Goal: Participate in discussion

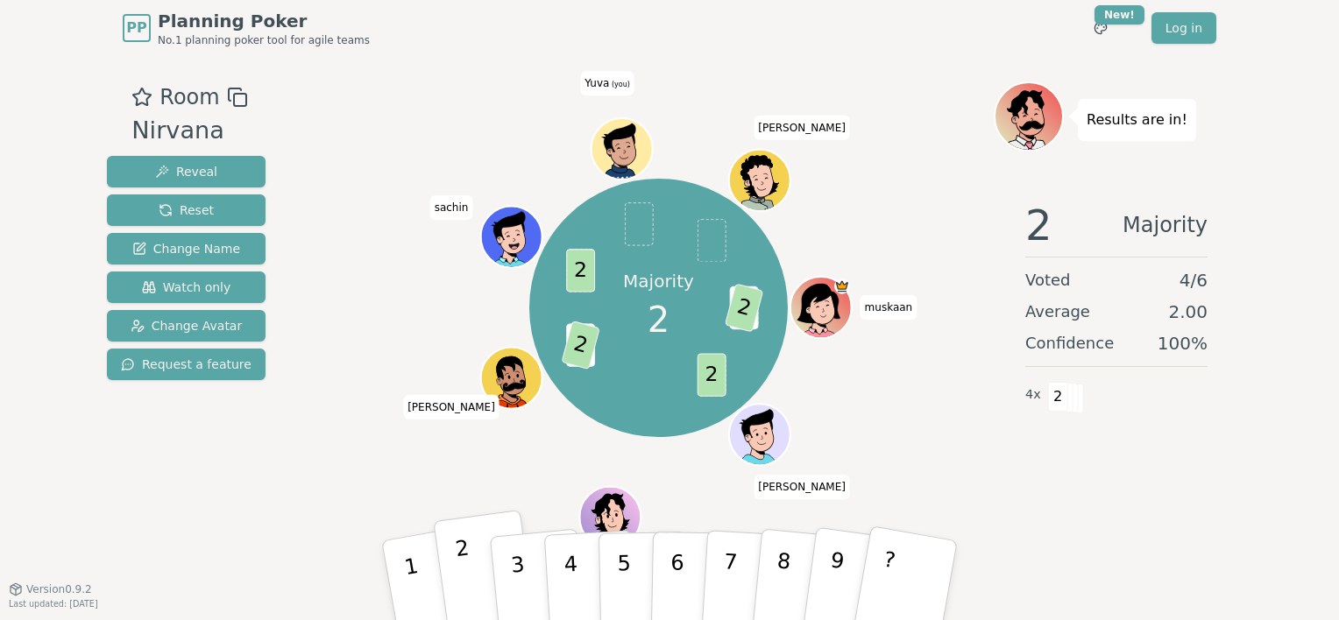
click at [468, 563] on button "2" at bounding box center [485, 581] width 104 height 142
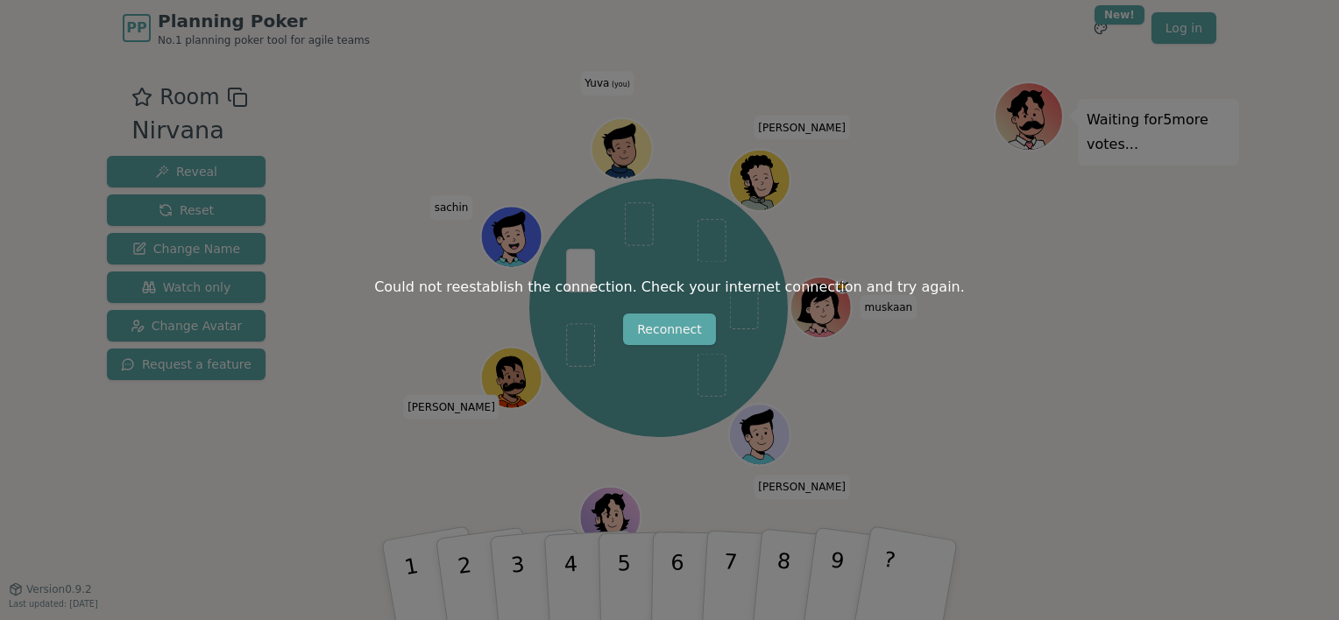
click at [944, 341] on div "Could not reestablish the connection. Check your internet connection and try ag…" at bounding box center [669, 310] width 1339 height 620
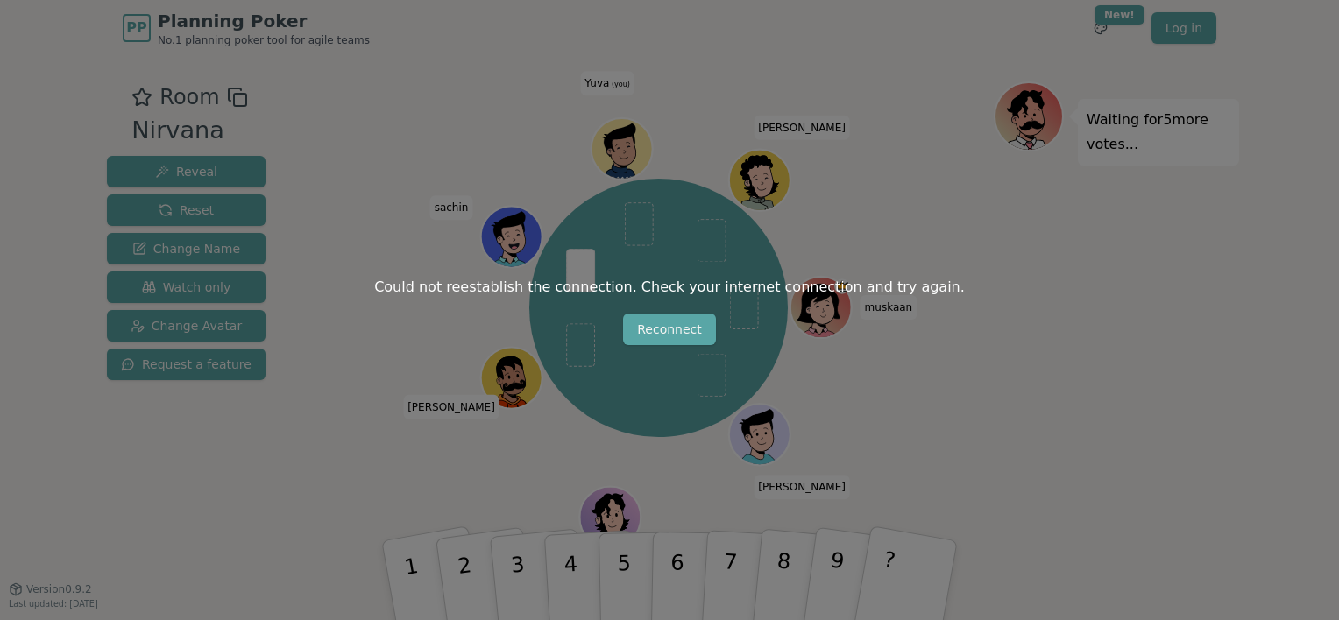
click at [944, 341] on div "Could not reestablish the connection. Check your internet connection and try ag…" at bounding box center [669, 310] width 1339 height 620
